Goal: Task Accomplishment & Management: Complete application form

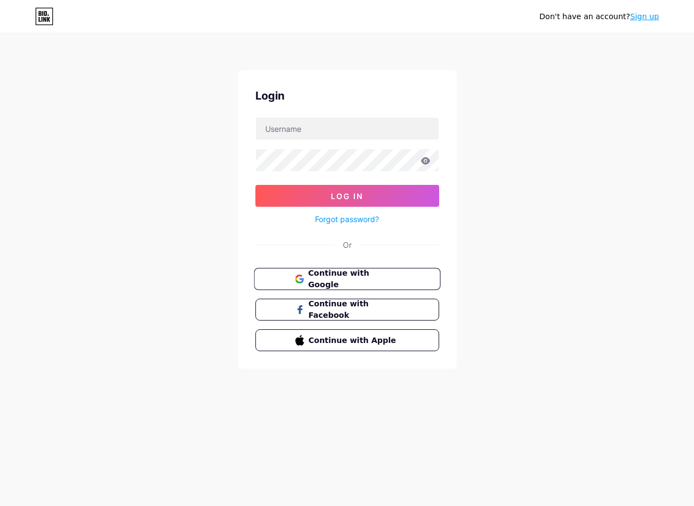
drag, startPoint x: 0, startPoint y: 0, endPoint x: 338, endPoint y: 271, distance: 433.2
click at [338, 271] on button "Continue with Google" at bounding box center [347, 279] width 187 height 22
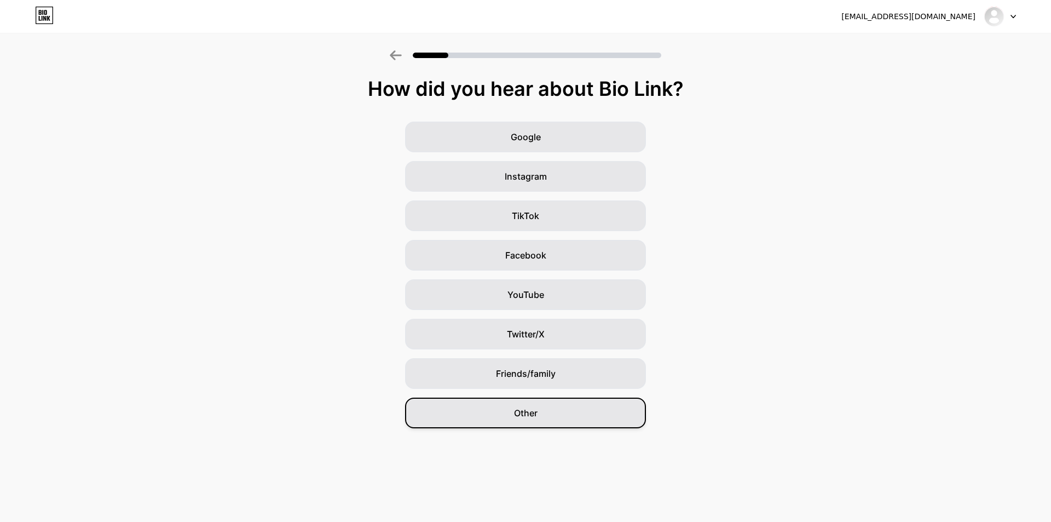
click at [537, 420] on div "Other" at bounding box center [525, 412] width 241 height 31
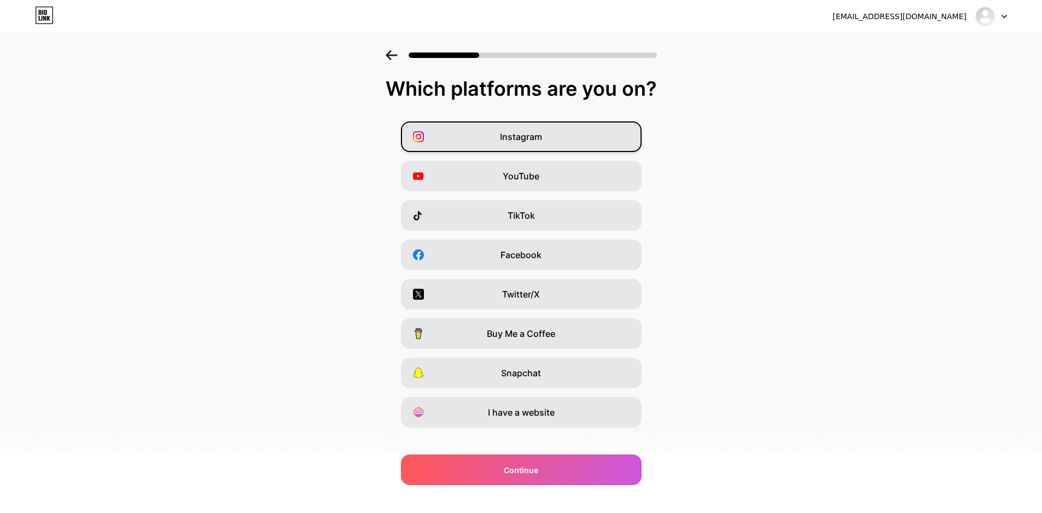
click at [540, 135] on span "Instagram" at bounding box center [521, 136] width 42 height 13
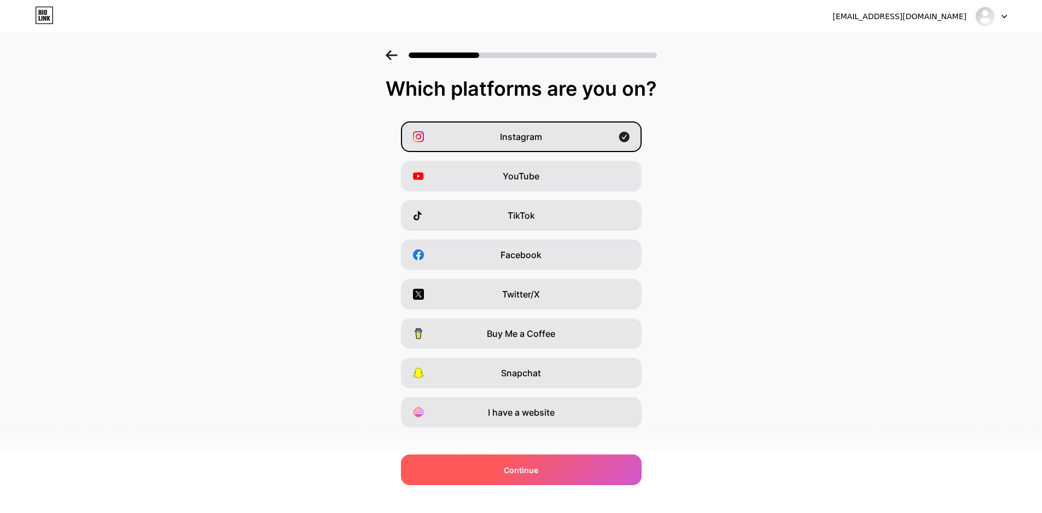
click at [556, 468] on div "Continue" at bounding box center [521, 470] width 241 height 31
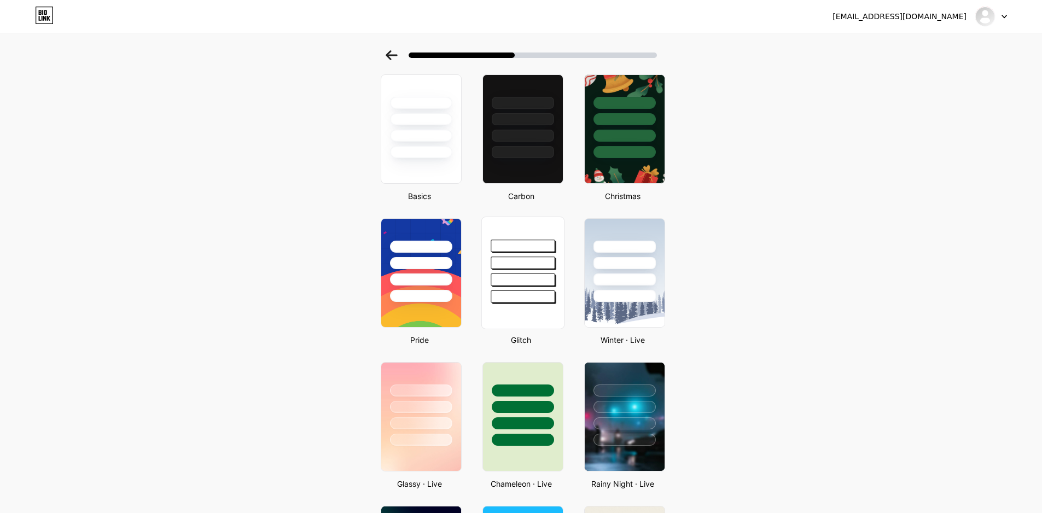
scroll to position [164, 0]
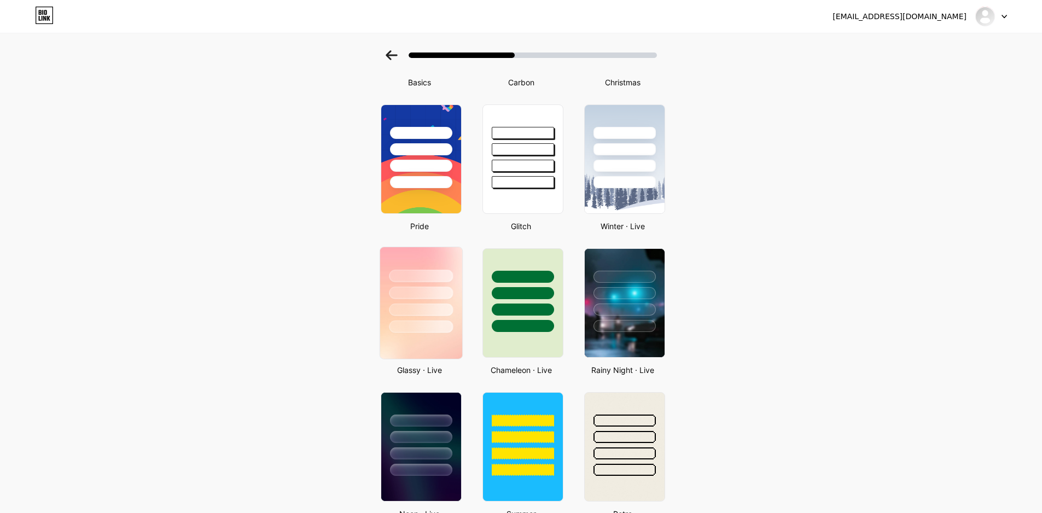
click at [451, 318] on div at bounding box center [421, 290] width 82 height 86
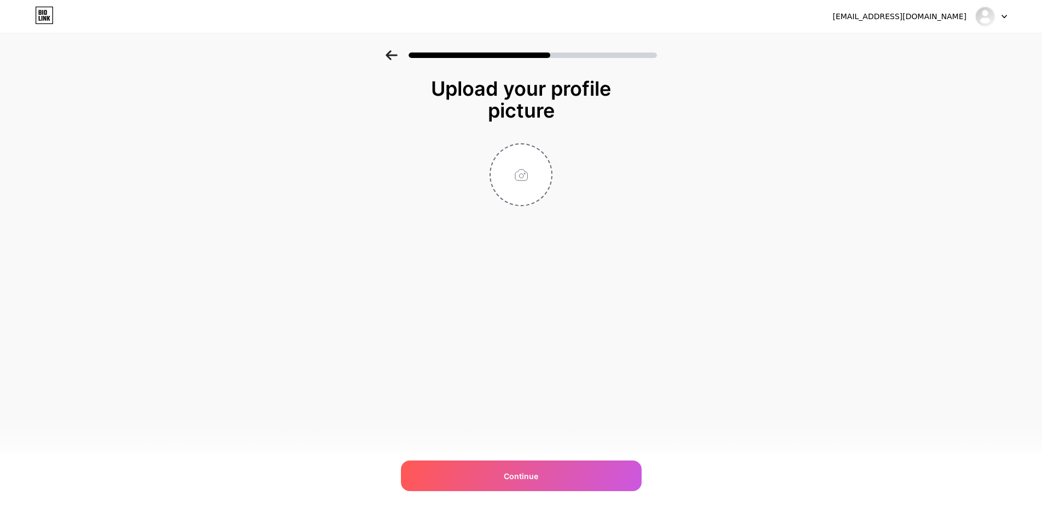
scroll to position [0, 0]
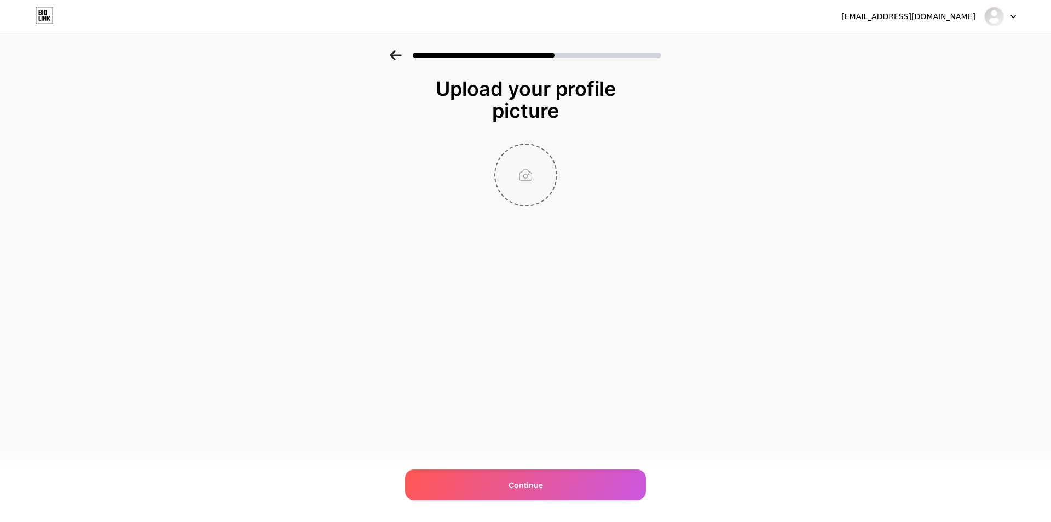
click at [519, 171] on input "file" at bounding box center [525, 174] width 61 height 61
type input "C:\fakepath\z7076704662249_d1d4229251795f57dcdc0c4fb5e57be5.jpg"
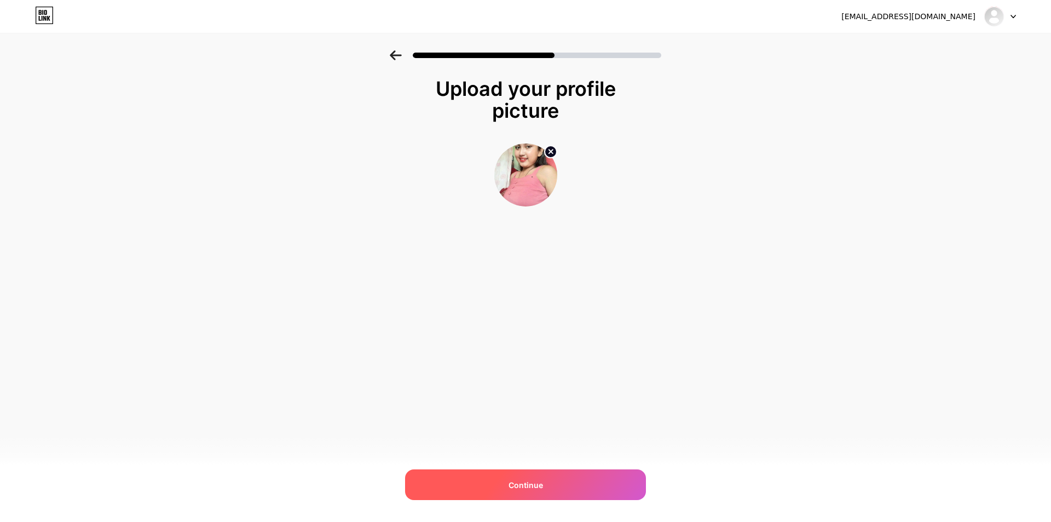
click at [474, 480] on div "Continue" at bounding box center [525, 484] width 241 height 31
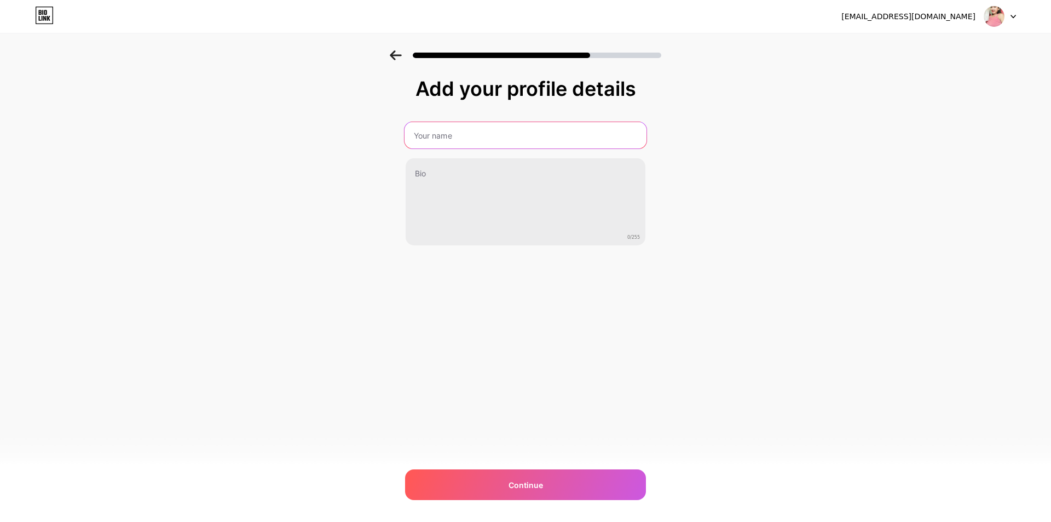
click at [499, 135] on input "text" at bounding box center [525, 135] width 242 height 26
type input "Girl MANAMA"
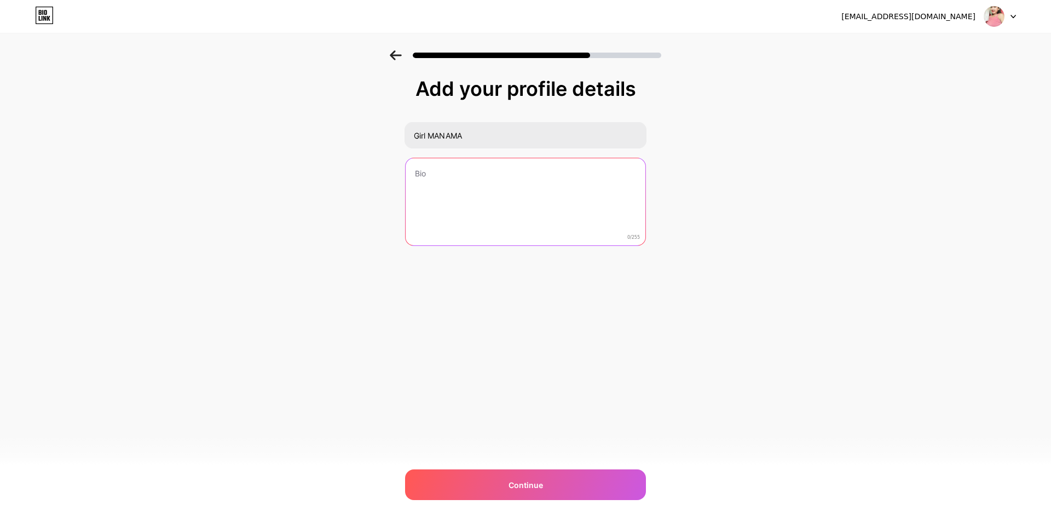
click at [482, 186] on textarea at bounding box center [525, 202] width 240 height 88
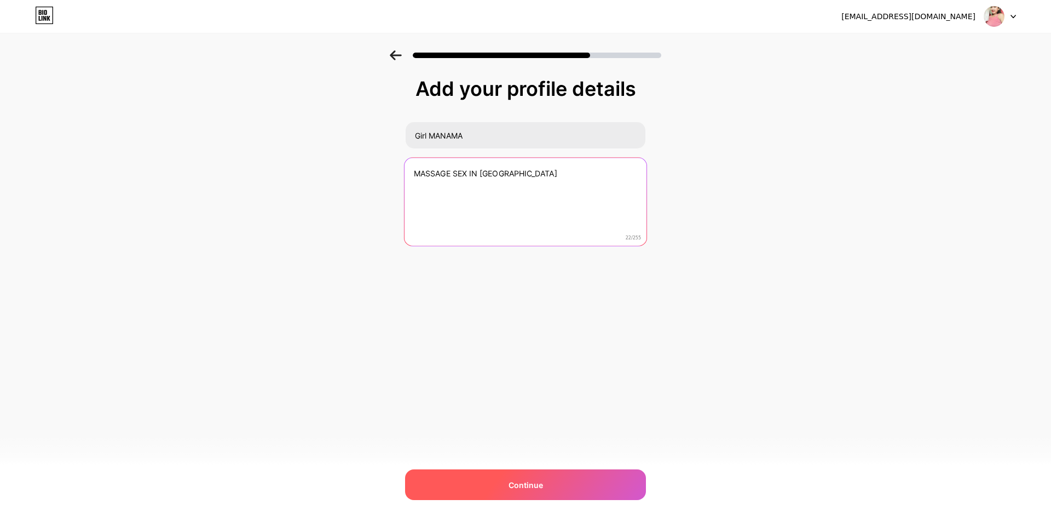
type textarea "MASSAGE SEX IN MANAMA"
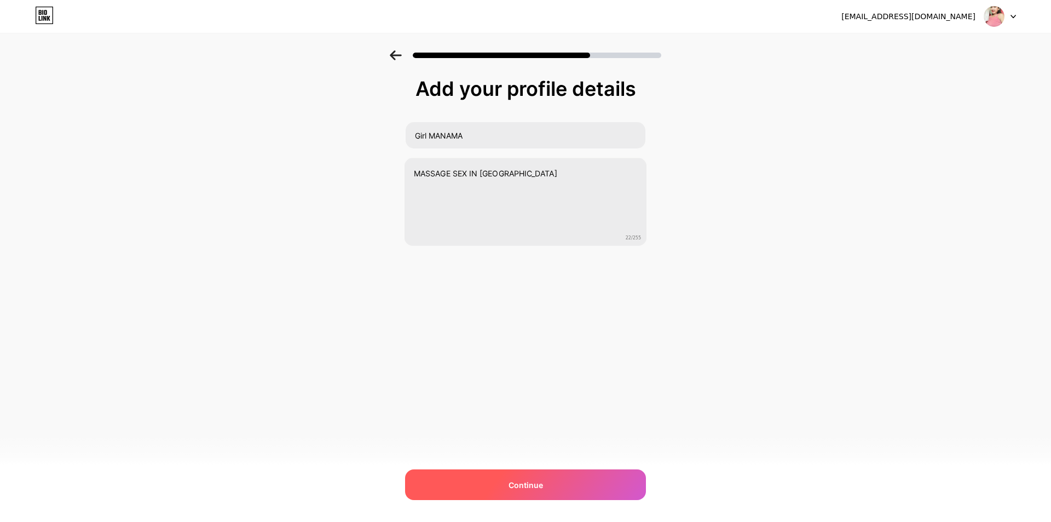
click at [514, 482] on span "Continue" at bounding box center [525, 484] width 34 height 11
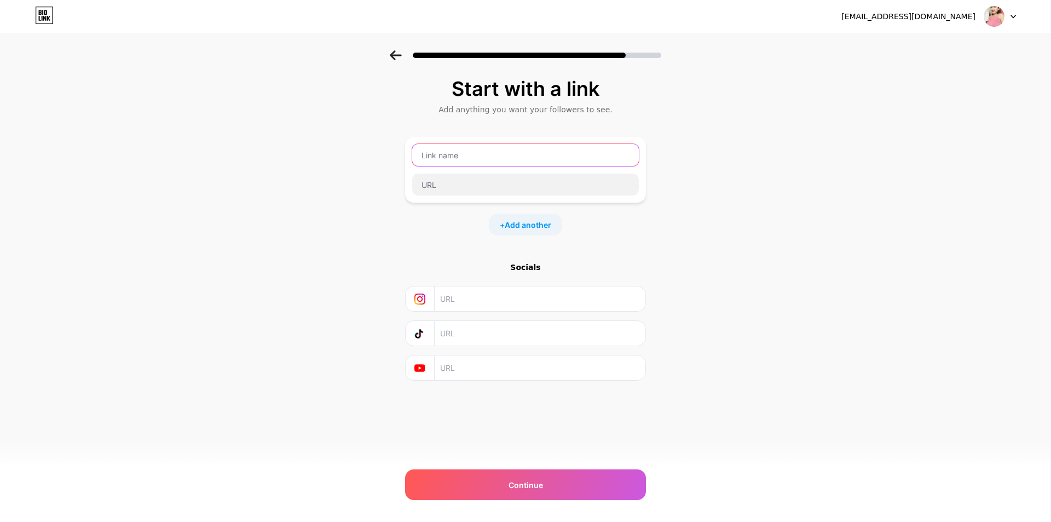
click at [463, 159] on input "text" at bounding box center [525, 155] width 227 height 22
type input "M"
type input "massageinmanama"
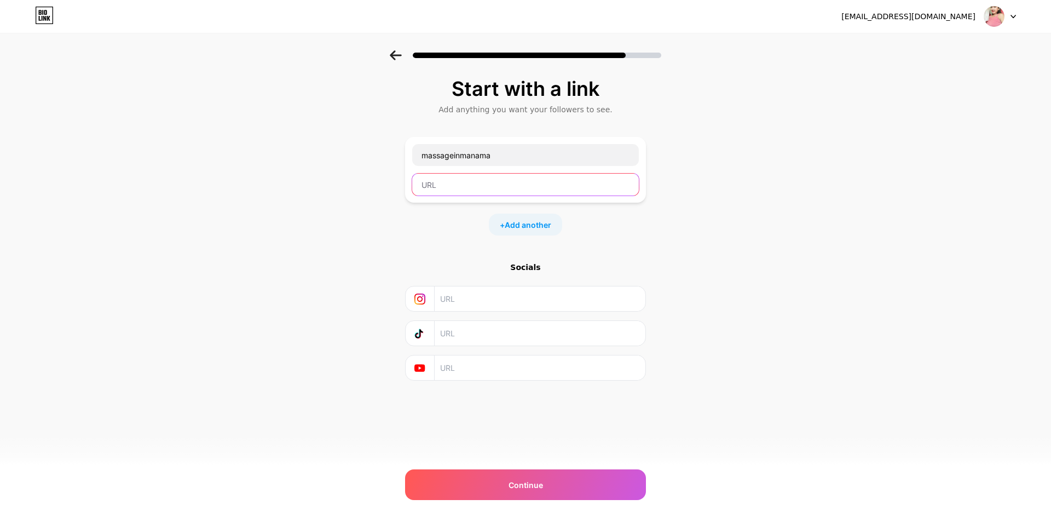
click at [479, 181] on input "text" at bounding box center [525, 184] width 227 height 22
click at [486, 298] on input "text" at bounding box center [539, 298] width 199 height 25
drag, startPoint x: 424, startPoint y: 298, endPoint x: 422, endPoint y: 311, distance: 13.2
click at [424, 298] on icon at bounding box center [419, 298] width 11 height 11
click at [508, 292] on input "text" at bounding box center [539, 298] width 199 height 25
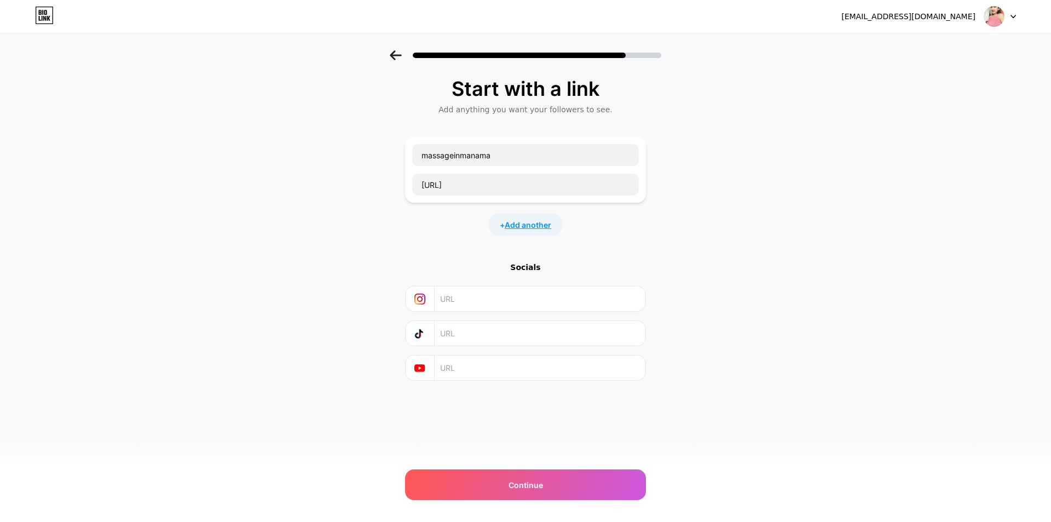
click at [526, 227] on span "Add another" at bounding box center [528, 224] width 47 height 11
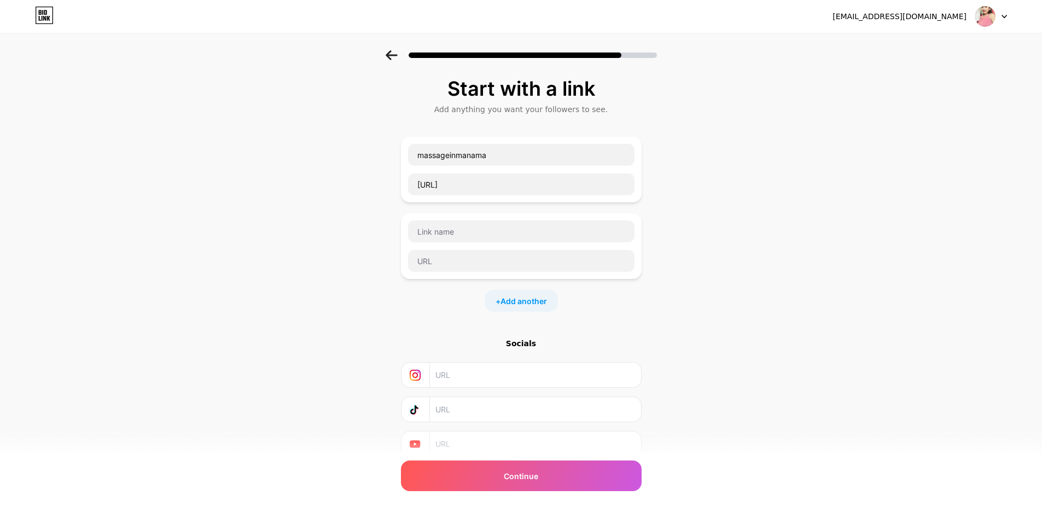
click at [529, 345] on div "Socials" at bounding box center [521, 343] width 241 height 11
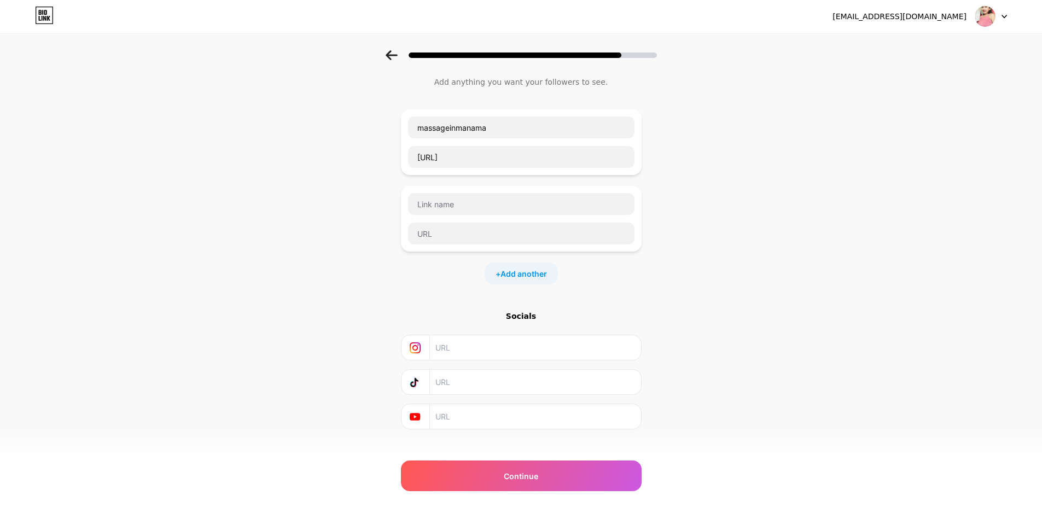
scroll to position [42, 0]
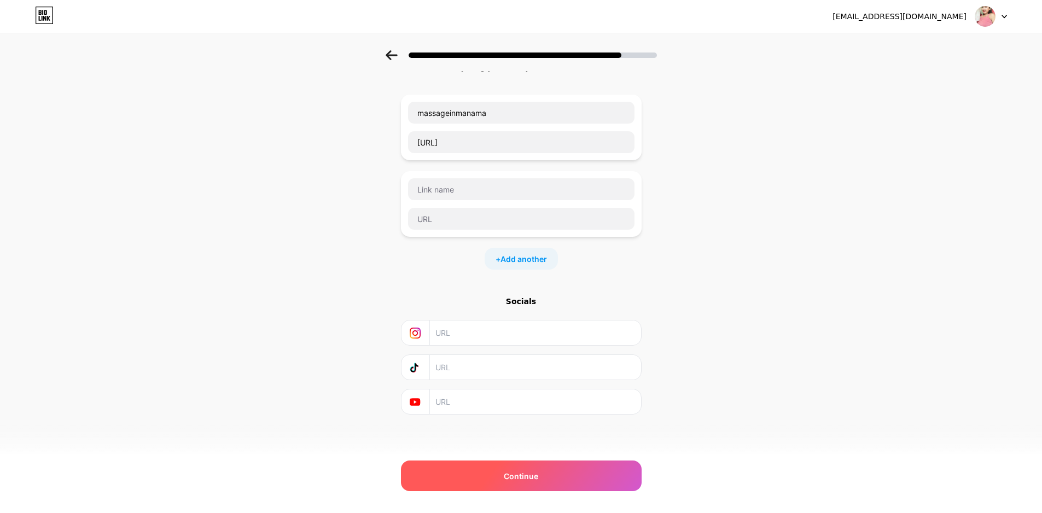
click at [533, 479] on span "Continue" at bounding box center [521, 476] width 34 height 11
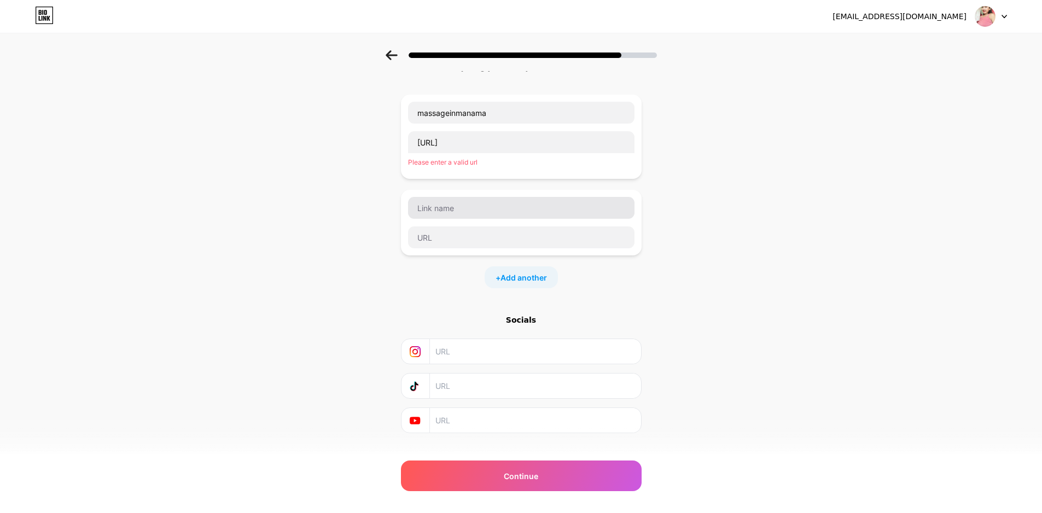
scroll to position [0, 0]
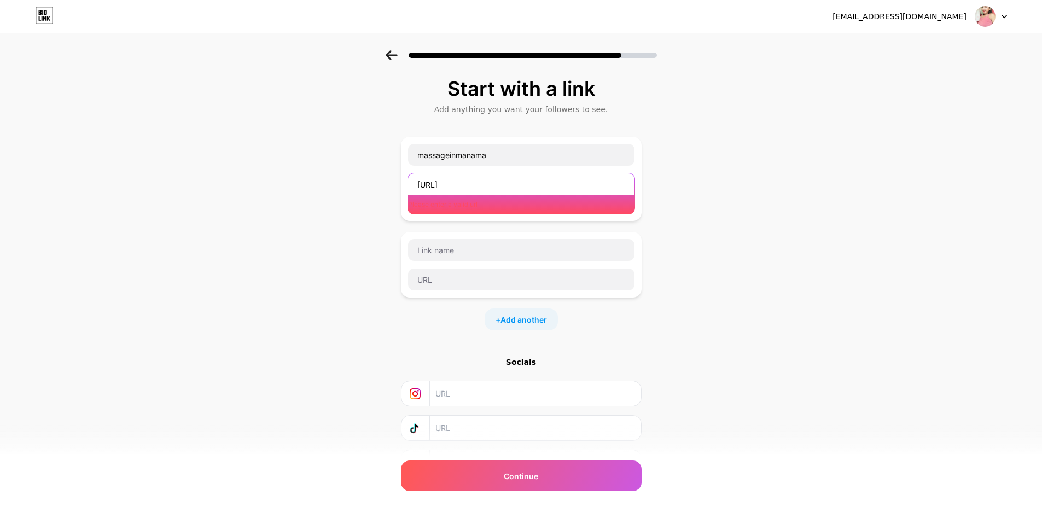
drag, startPoint x: 536, startPoint y: 186, endPoint x: 443, endPoint y: 187, distance: 93.0
click at [443, 187] on input "http://massageinmanama" at bounding box center [521, 184] width 227 height 22
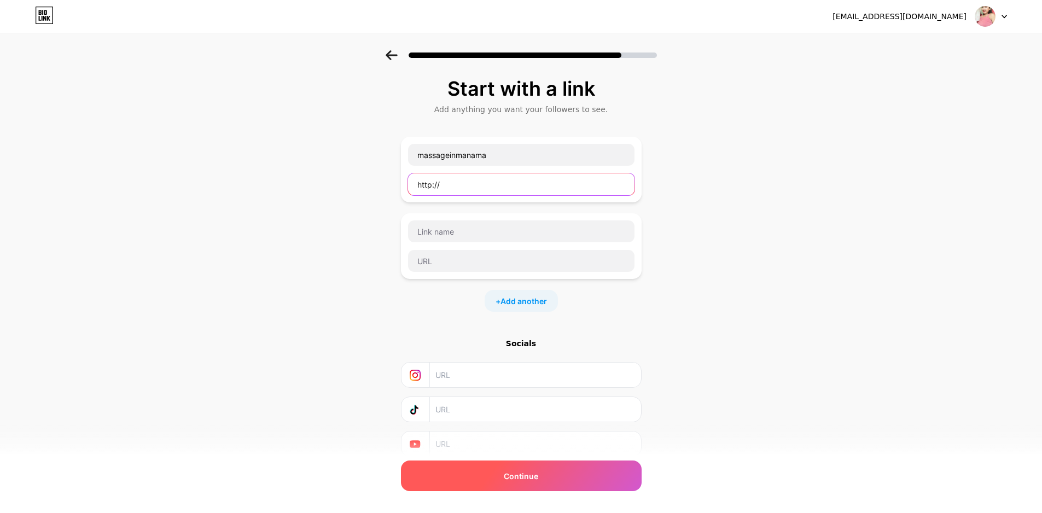
type input "http://"
click at [491, 483] on div "Continue" at bounding box center [521, 476] width 241 height 31
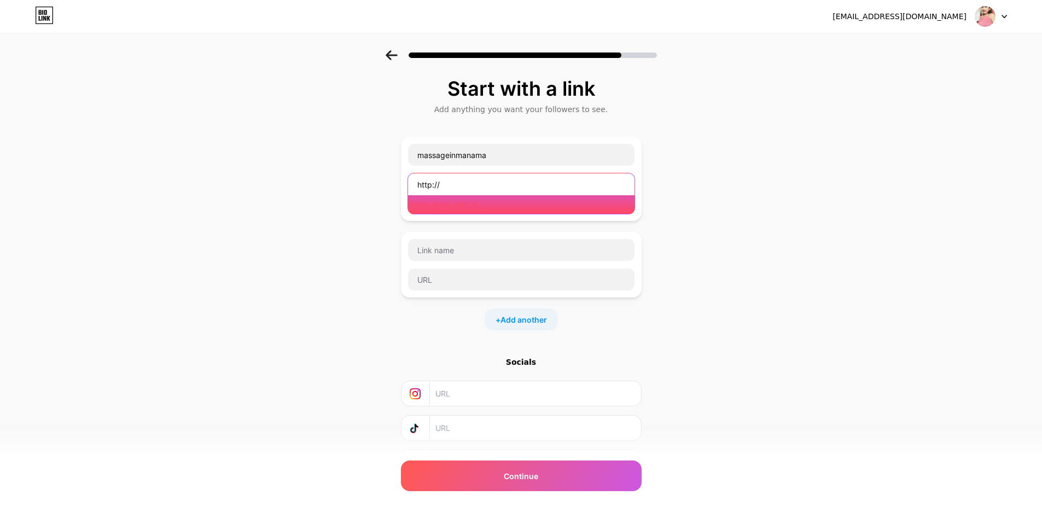
drag, startPoint x: 461, startPoint y: 186, endPoint x: 404, endPoint y: 186, distance: 56.4
click at [404, 186] on div "Start with a link Add anything you want your followers to see. massageinmanama …" at bounding box center [521, 290] width 1042 height 480
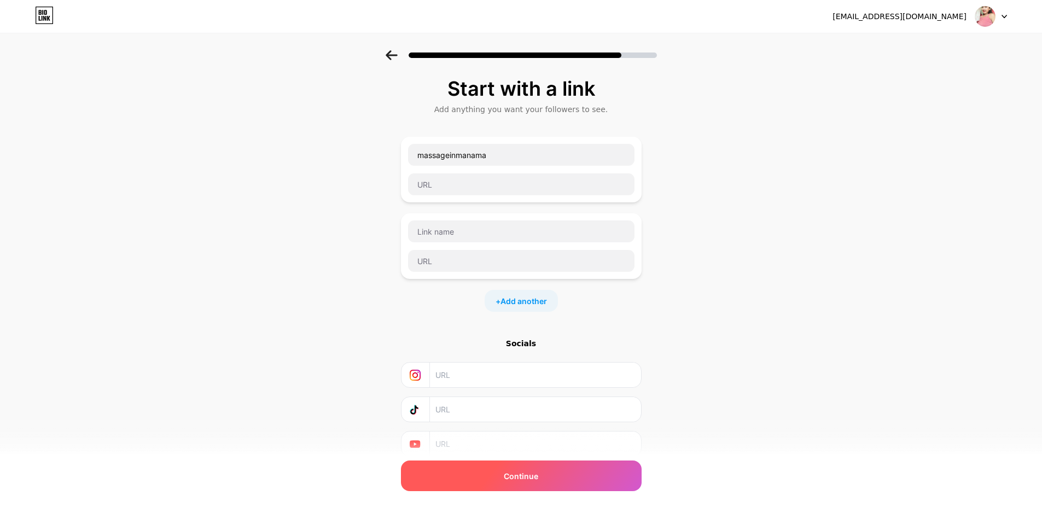
click at [477, 478] on div "Continue" at bounding box center [521, 476] width 241 height 31
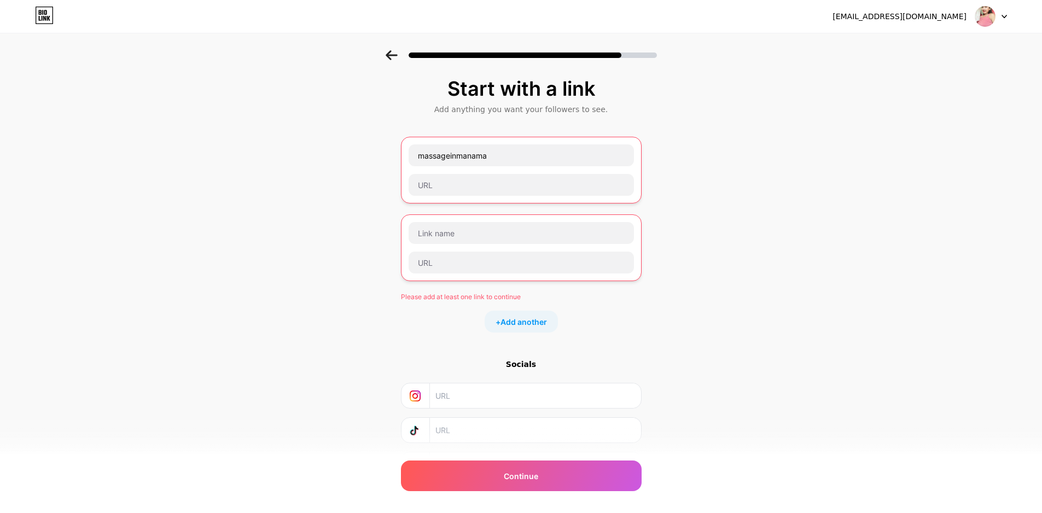
click at [445, 387] on input "text" at bounding box center [535, 396] width 199 height 25
click at [388, 52] on div at bounding box center [521, 52] width 1042 height 38
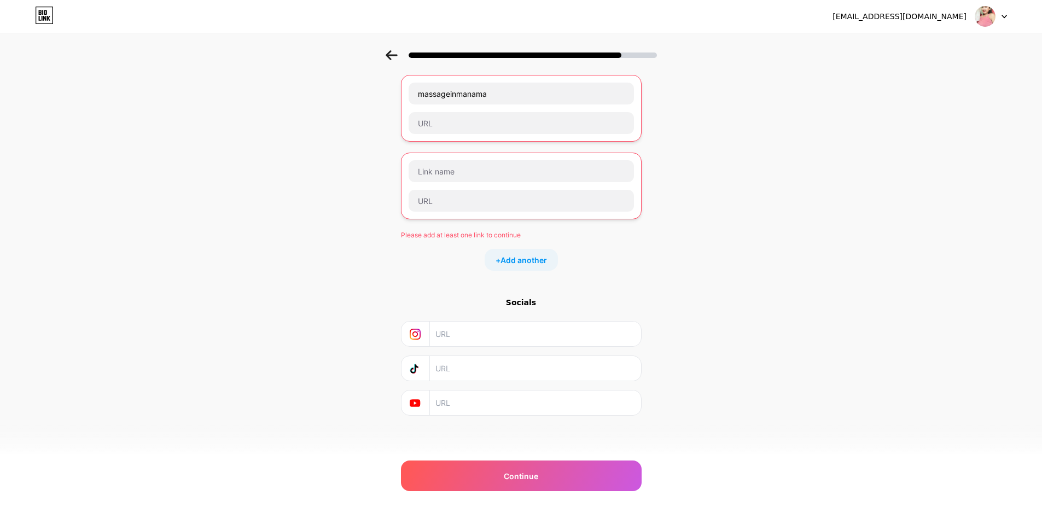
scroll to position [63, 0]
click at [530, 261] on span "Add another" at bounding box center [524, 258] width 47 height 11
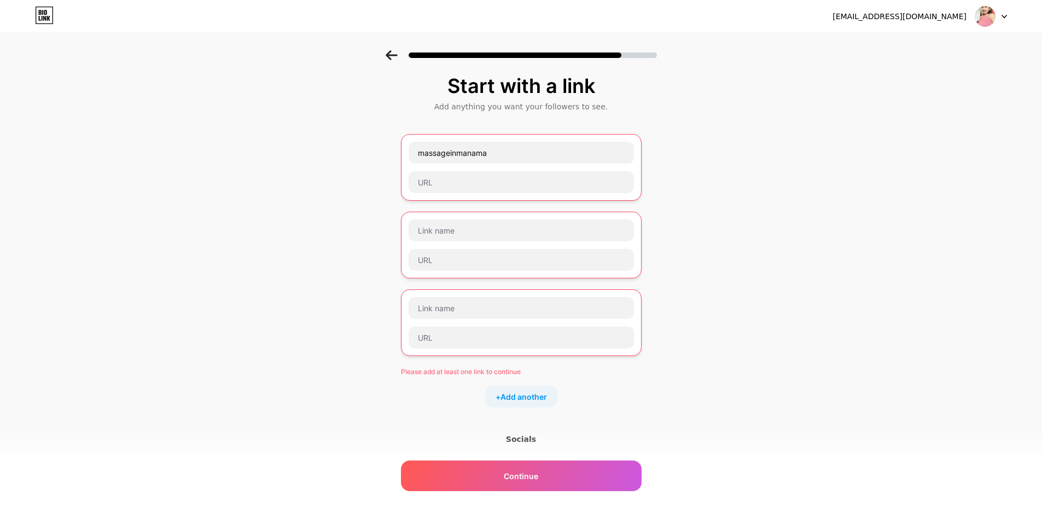
scroll to position [0, 0]
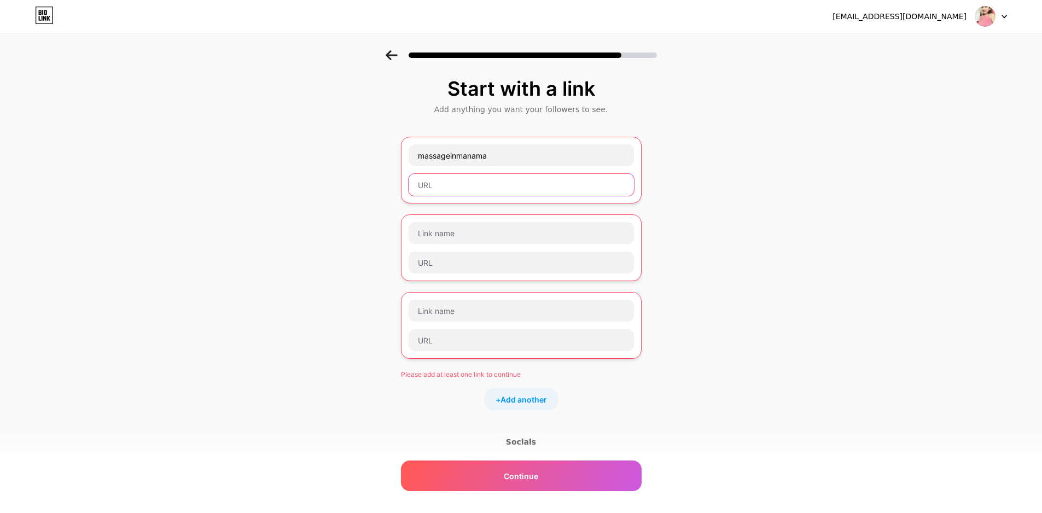
click at [464, 190] on input "text" at bounding box center [521, 185] width 225 height 22
type input "ư"
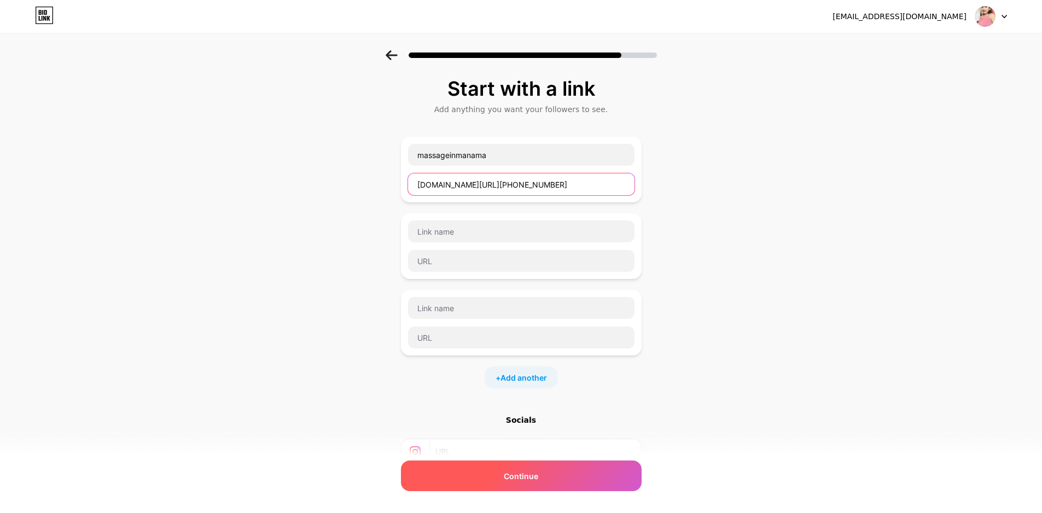
type input "wa.me/+97334490310"
click at [517, 478] on span "Continue" at bounding box center [521, 476] width 34 height 11
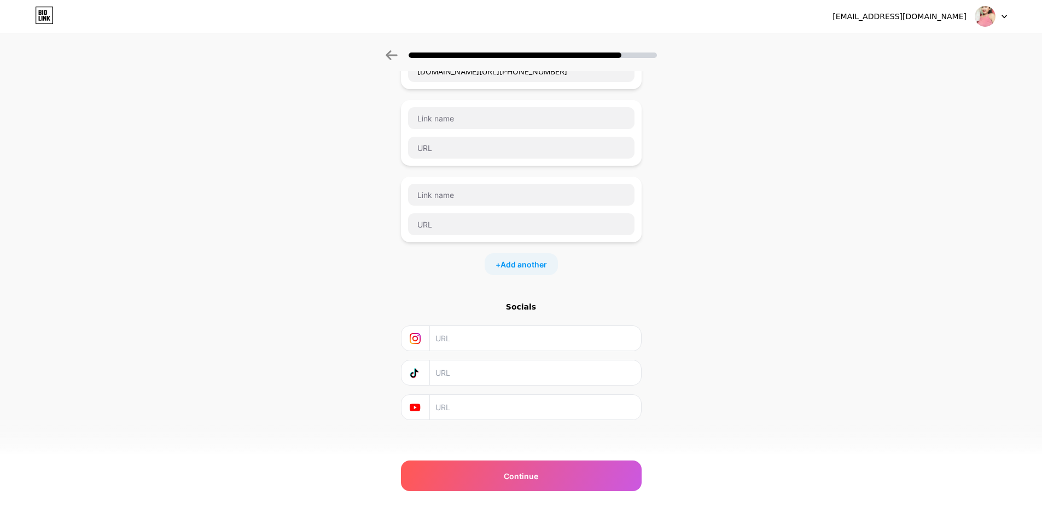
scroll to position [119, 0]
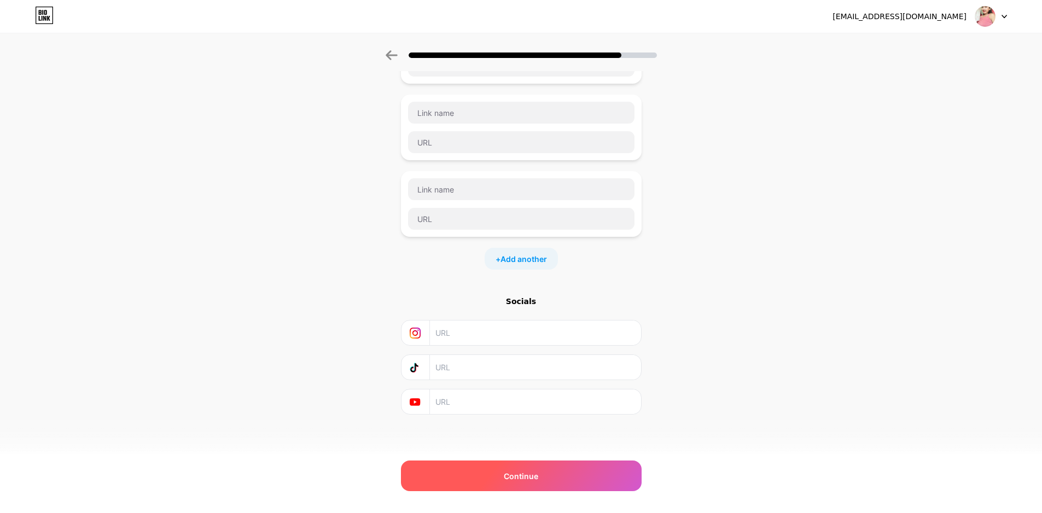
click at [517, 480] on span "Continue" at bounding box center [521, 476] width 34 height 11
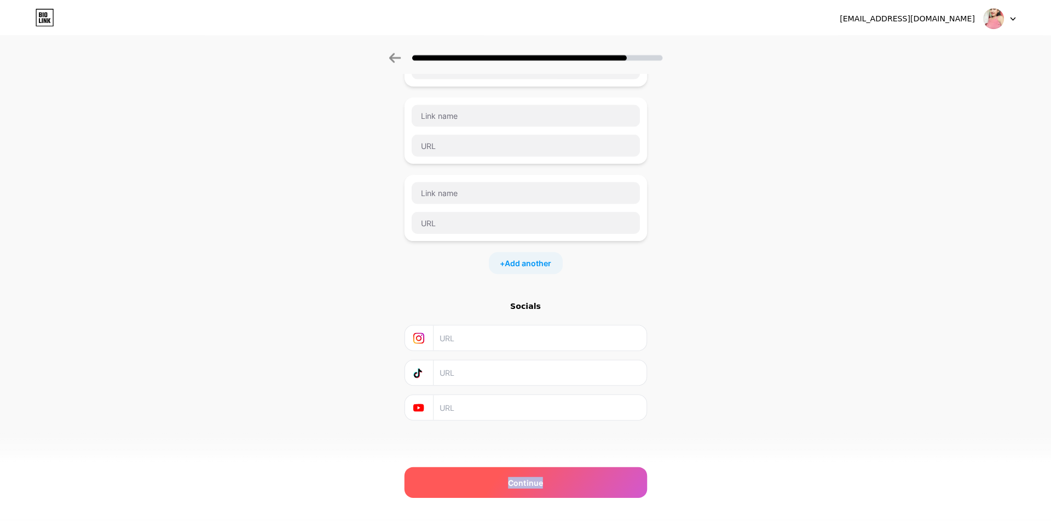
scroll to position [0, 0]
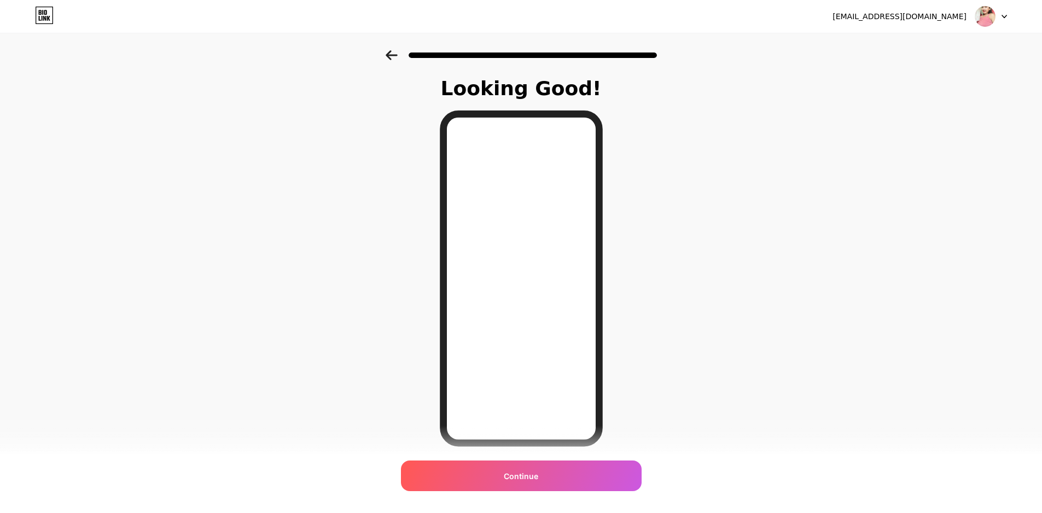
click at [517, 480] on span "Continue" at bounding box center [521, 476] width 34 height 11
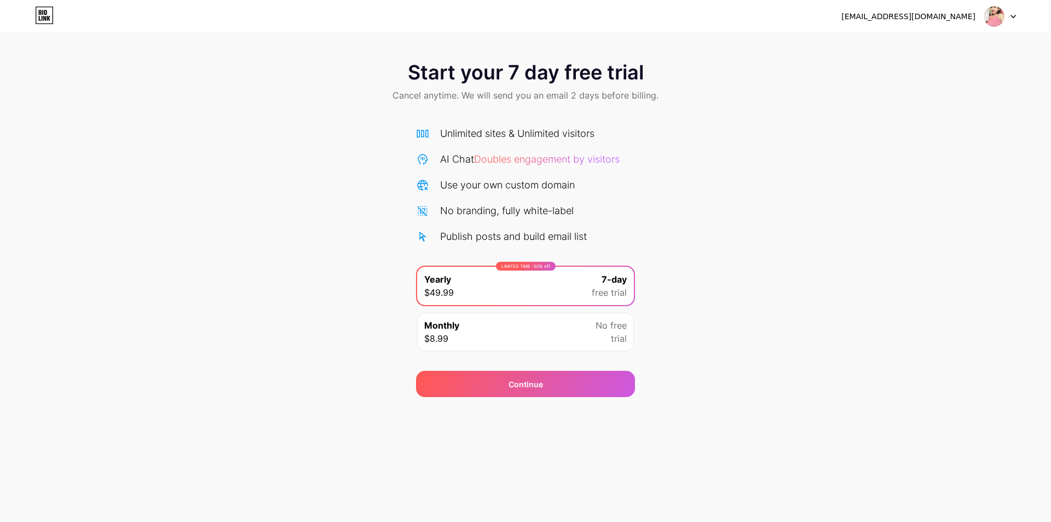
click at [536, 347] on div "Monthly $8.99 No free trial" at bounding box center [525, 331] width 217 height 38
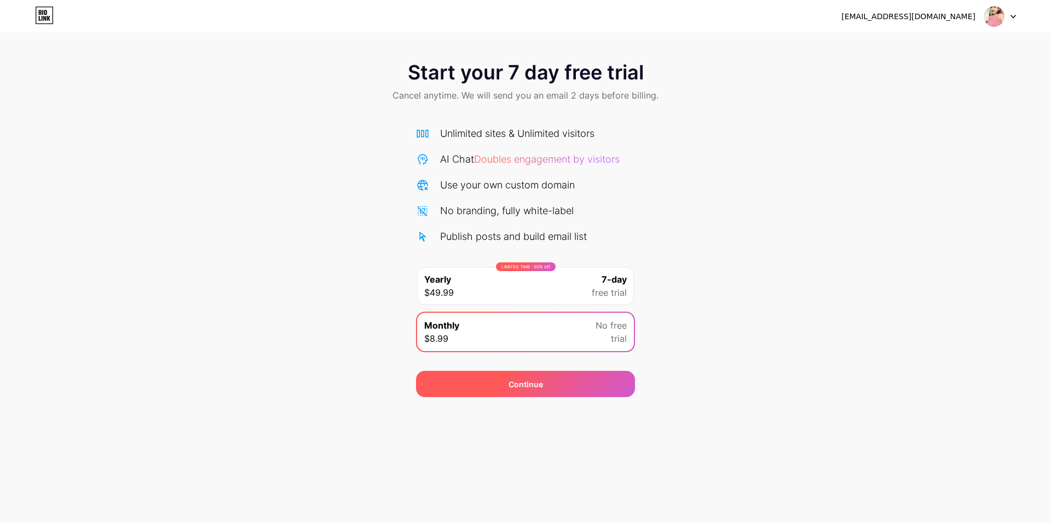
click at [527, 389] on span "Continue" at bounding box center [525, 383] width 34 height 11
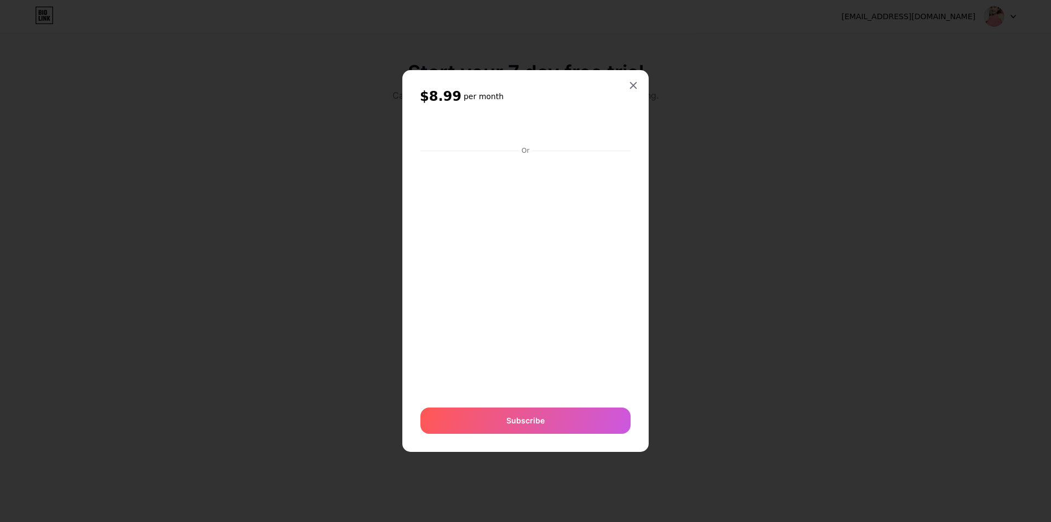
click at [638, 83] on div at bounding box center [633, 86] width 20 height 20
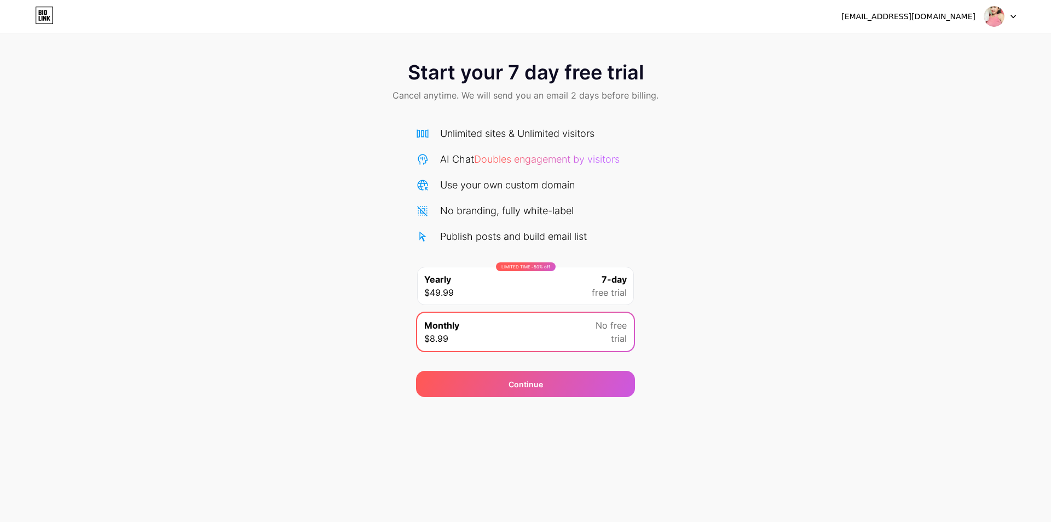
click at [554, 289] on div "LIMITED TIME : 50% off Yearly $49.99 7-day free trial" at bounding box center [525, 285] width 217 height 38
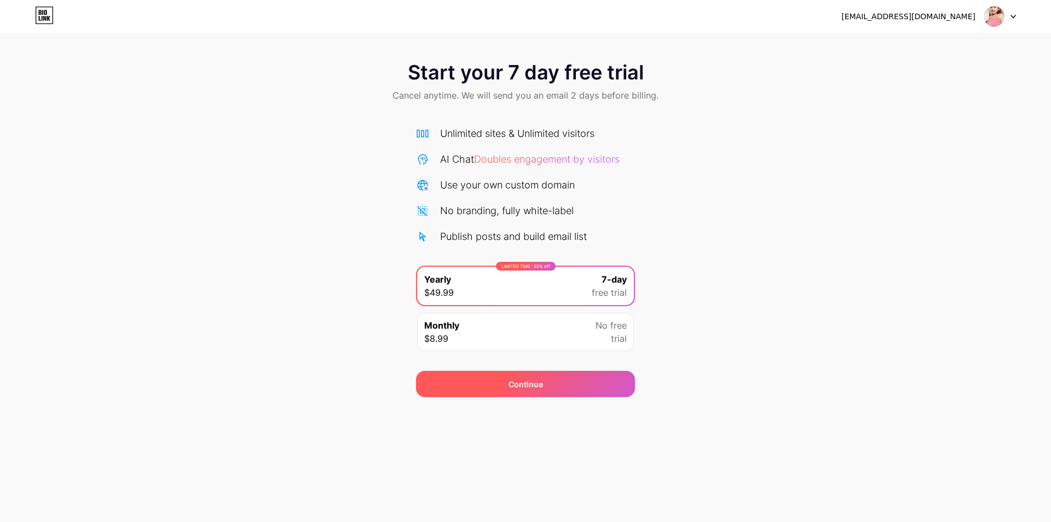
click at [569, 378] on div "Continue" at bounding box center [525, 383] width 219 height 26
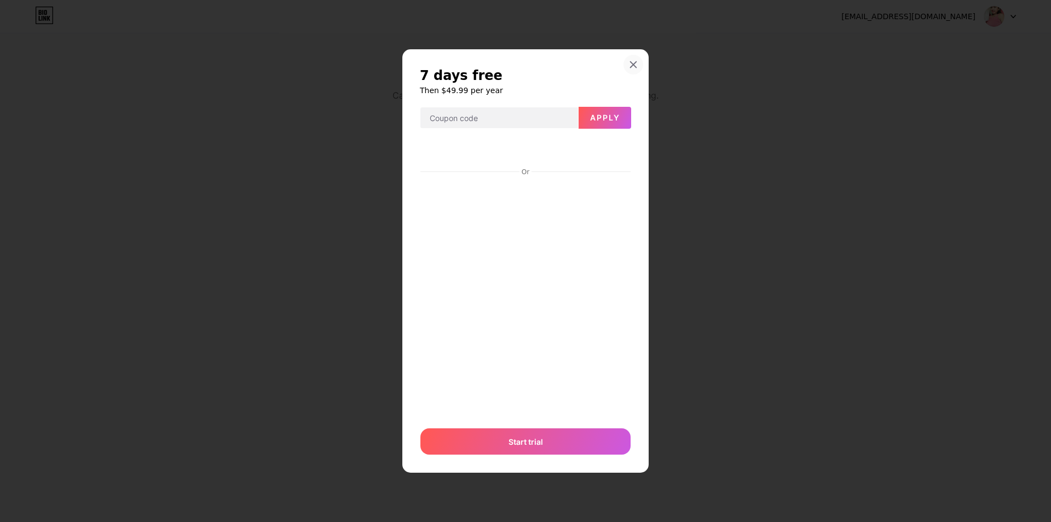
click at [628, 61] on div at bounding box center [633, 65] width 20 height 20
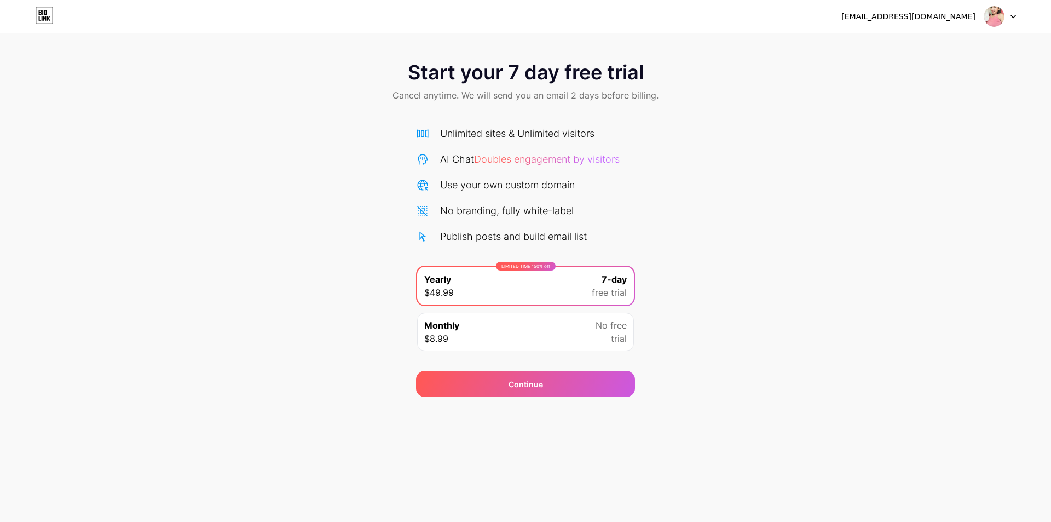
click at [40, 11] on icon at bounding box center [44, 16] width 19 height 18
click at [518, 393] on div "Continue" at bounding box center [525, 383] width 219 height 26
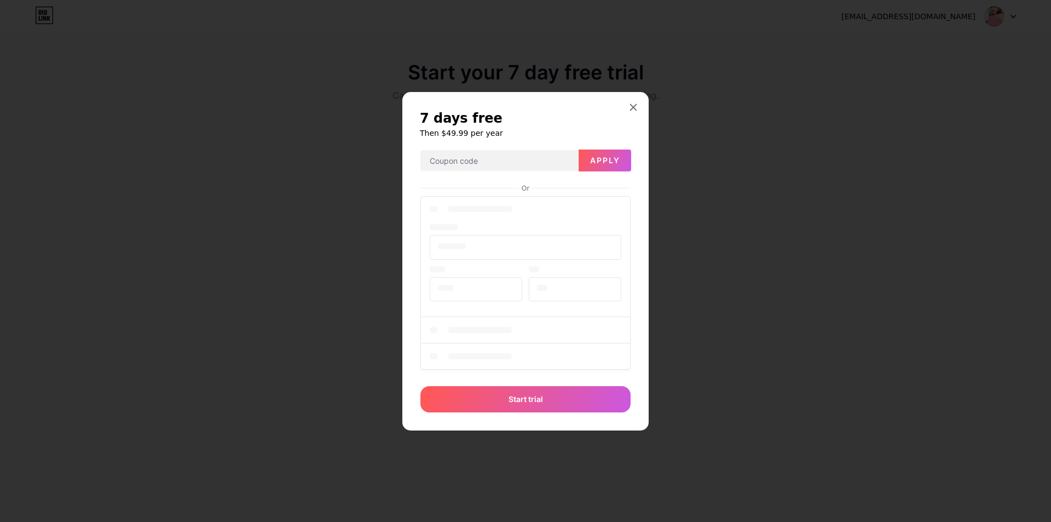
click at [1000, 21] on div at bounding box center [525, 261] width 1051 height 522
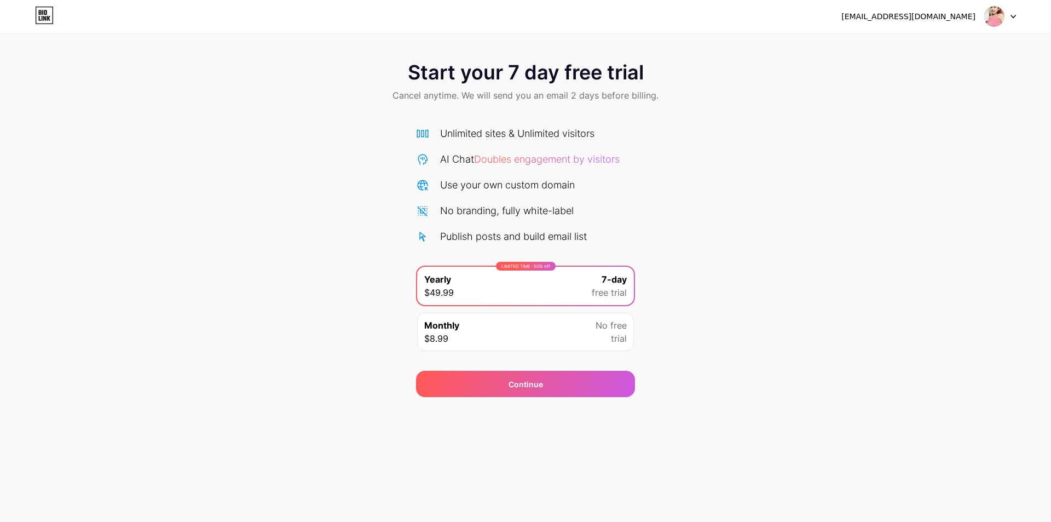
click at [995, 18] on img at bounding box center [993, 16] width 21 height 21
click at [1010, 13] on div at bounding box center [1000, 17] width 32 height 20
click at [996, 26] on img at bounding box center [993, 16] width 21 height 21
